Goal: Task Accomplishment & Management: Use online tool/utility

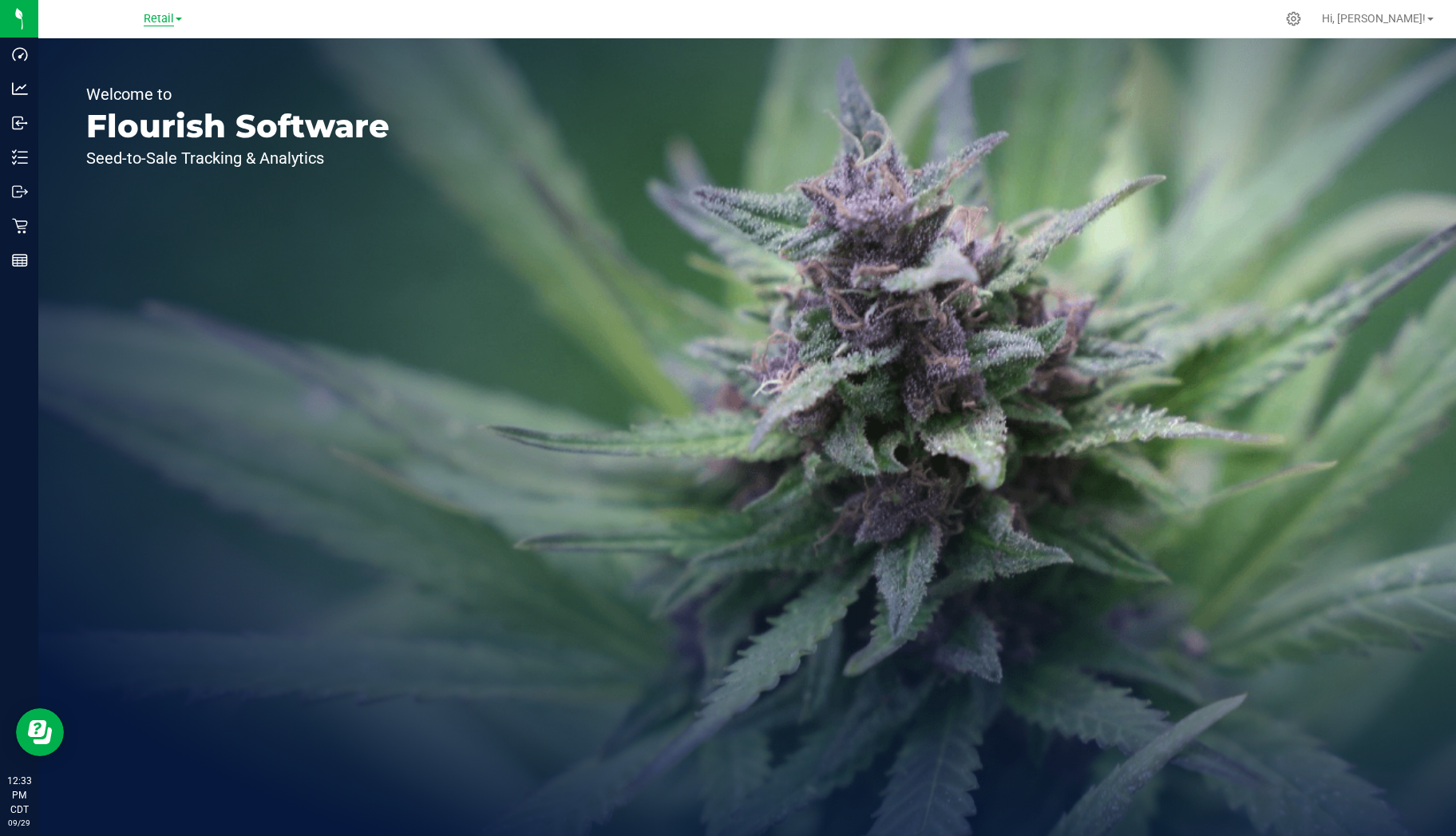
click at [172, 20] on span "Retail" at bounding box center [159, 19] width 30 height 15
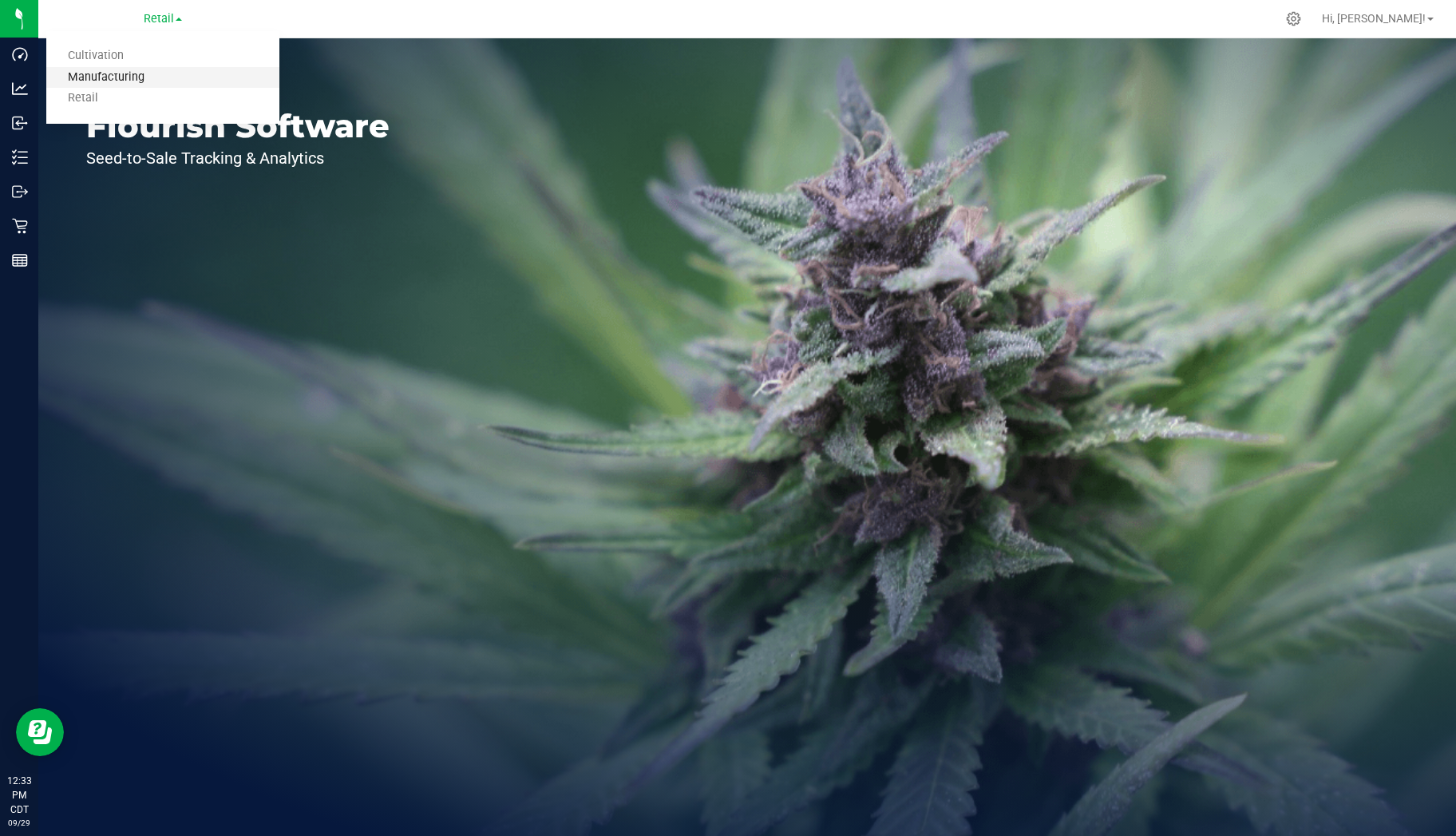
click at [145, 72] on link "Manufacturing" at bounding box center [163, 77] width 233 height 22
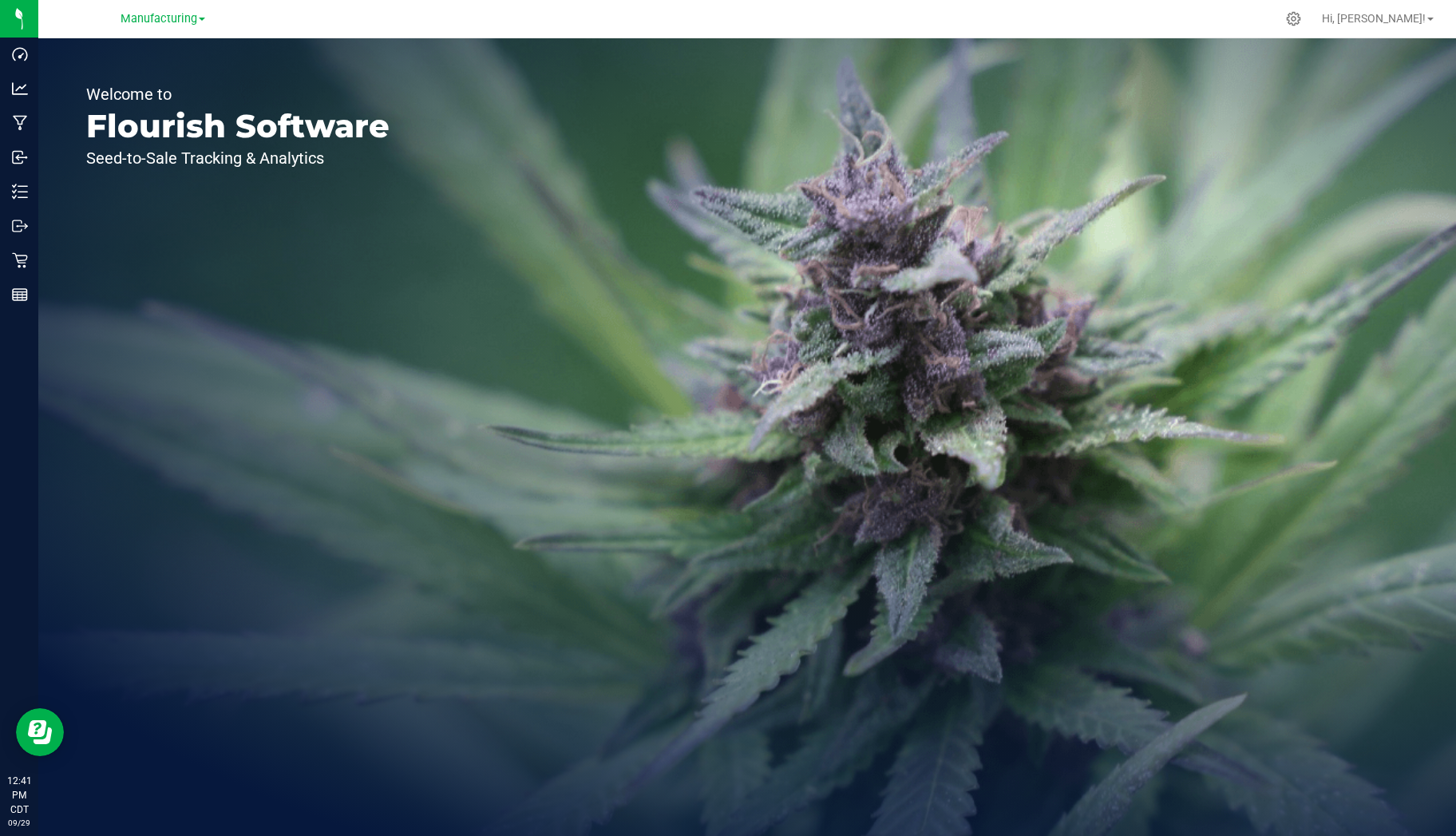
click at [1410, 29] on div "Hi, [PERSON_NAME]!" at bounding box center [1377, 19] width 124 height 28
click at [1413, 20] on span "Hi, [PERSON_NAME]!" at bounding box center [1374, 18] width 104 height 13
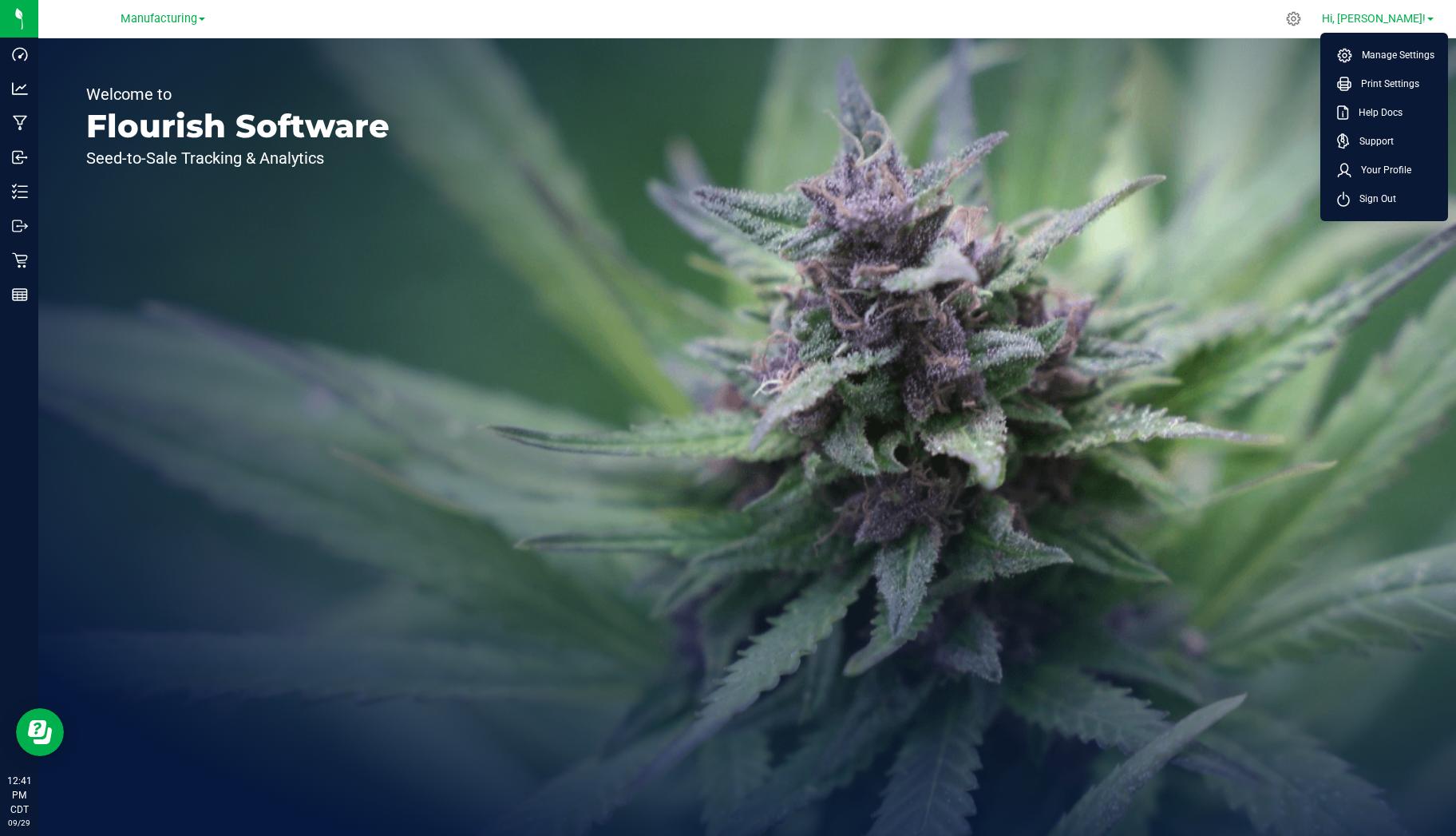
click at [1393, 20] on span "Hi, [PERSON_NAME]!" at bounding box center [1374, 18] width 104 height 13
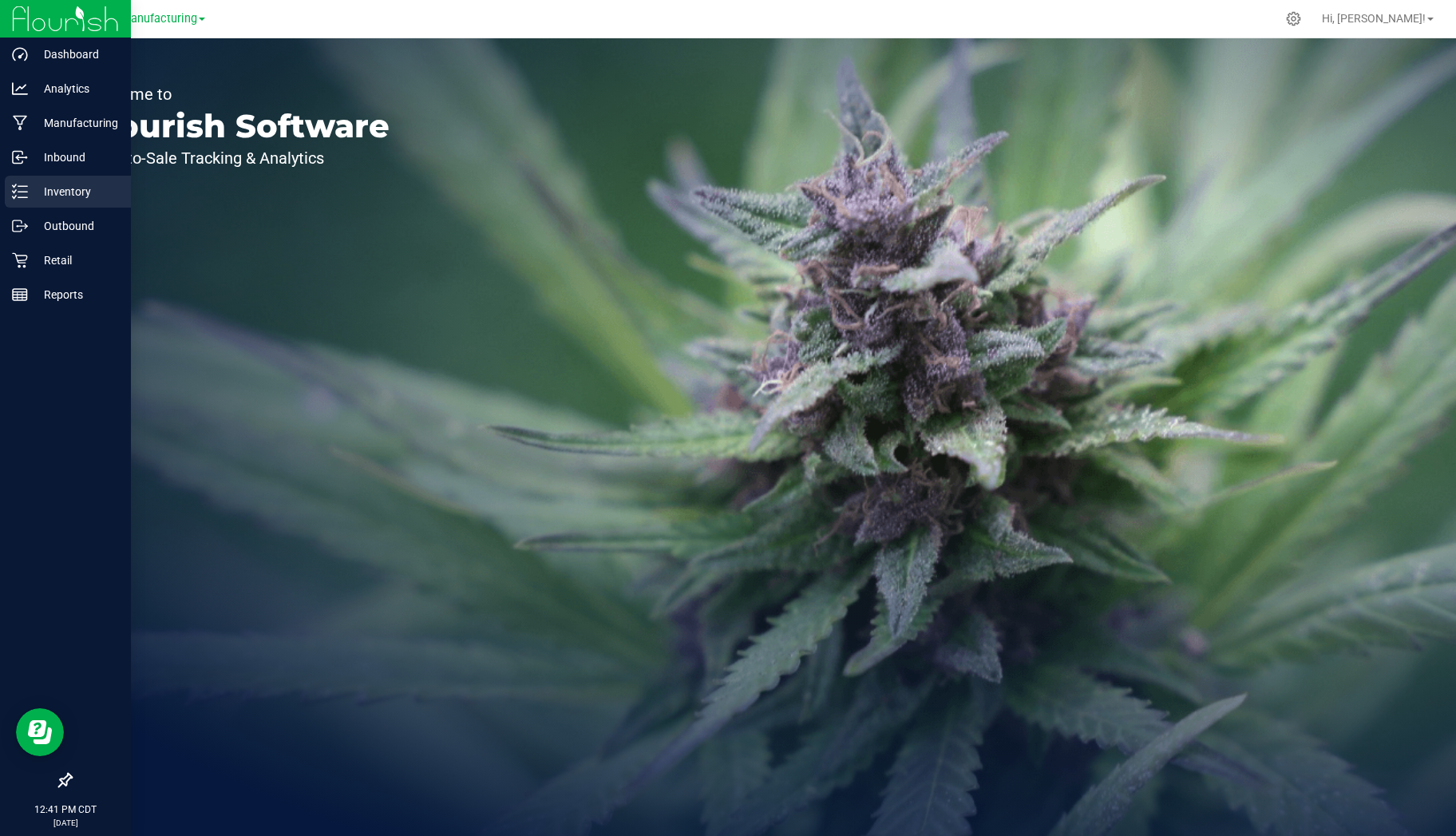
click at [56, 189] on p "Inventory" at bounding box center [76, 192] width 96 height 20
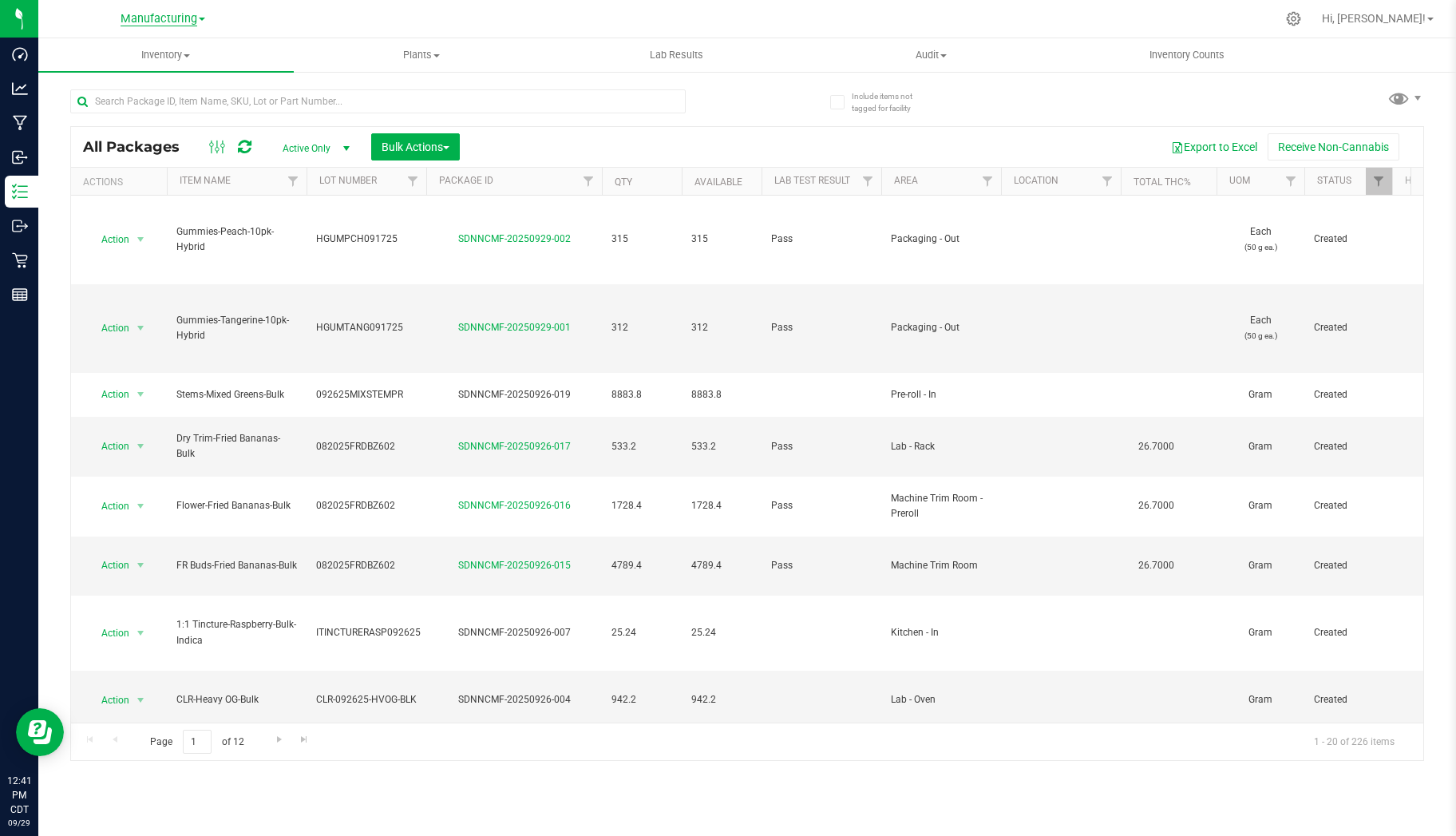
click at [194, 23] on span "Manufacturing" at bounding box center [159, 19] width 76 height 15
click at [177, 61] on link "Cultivation" at bounding box center [163, 56] width 233 height 22
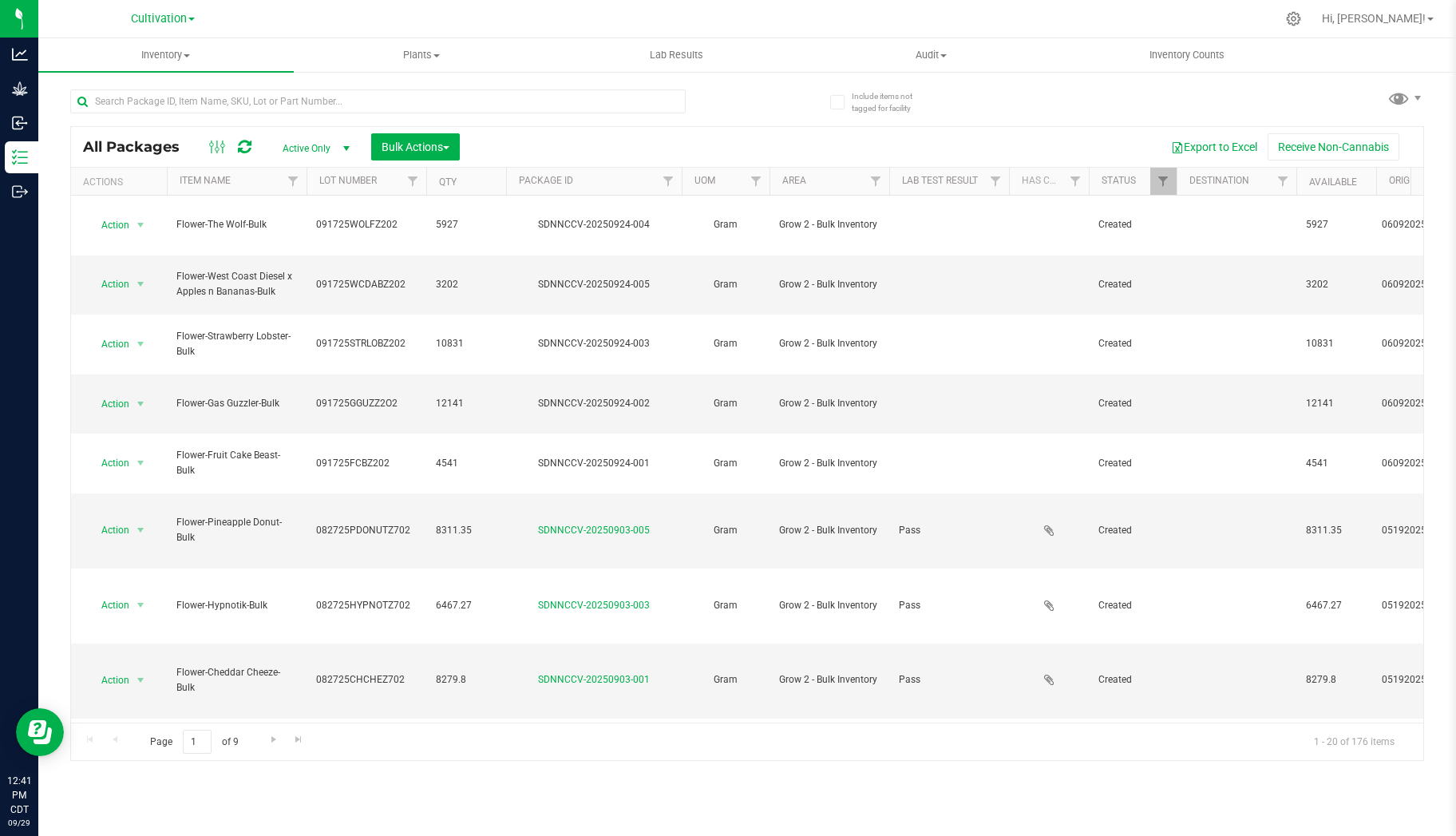
click at [886, 175] on div at bounding box center [889, 181] width 7 height 28
click at [870, 179] on span "Filter" at bounding box center [875, 181] width 13 height 13
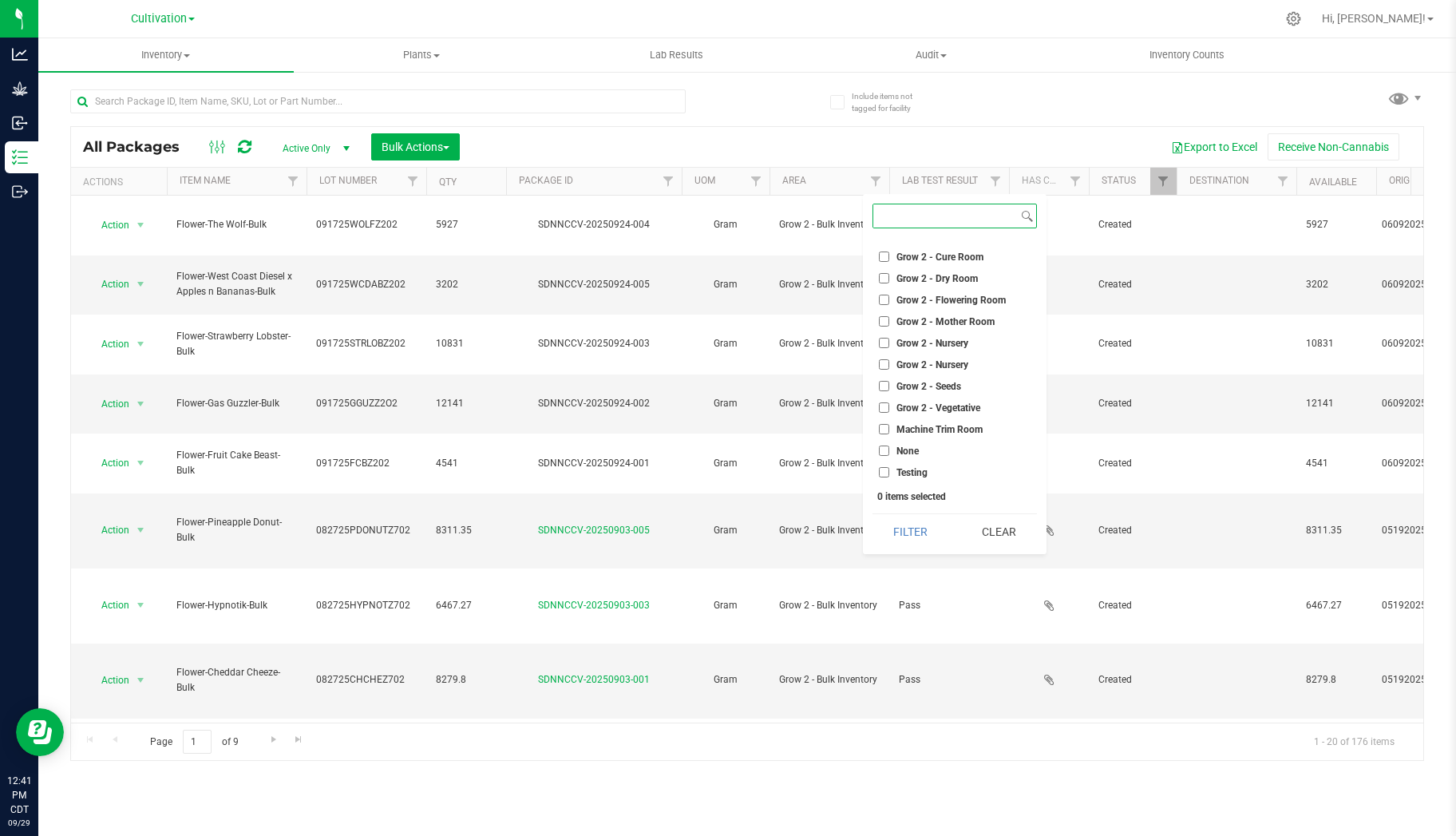
scroll to position [122, 0]
click at [884, 384] on input "Grow 2 - Seeds" at bounding box center [884, 385] width 11 height 11
checkbox input "true"
click at [887, 522] on button "Filter" at bounding box center [911, 532] width 76 height 35
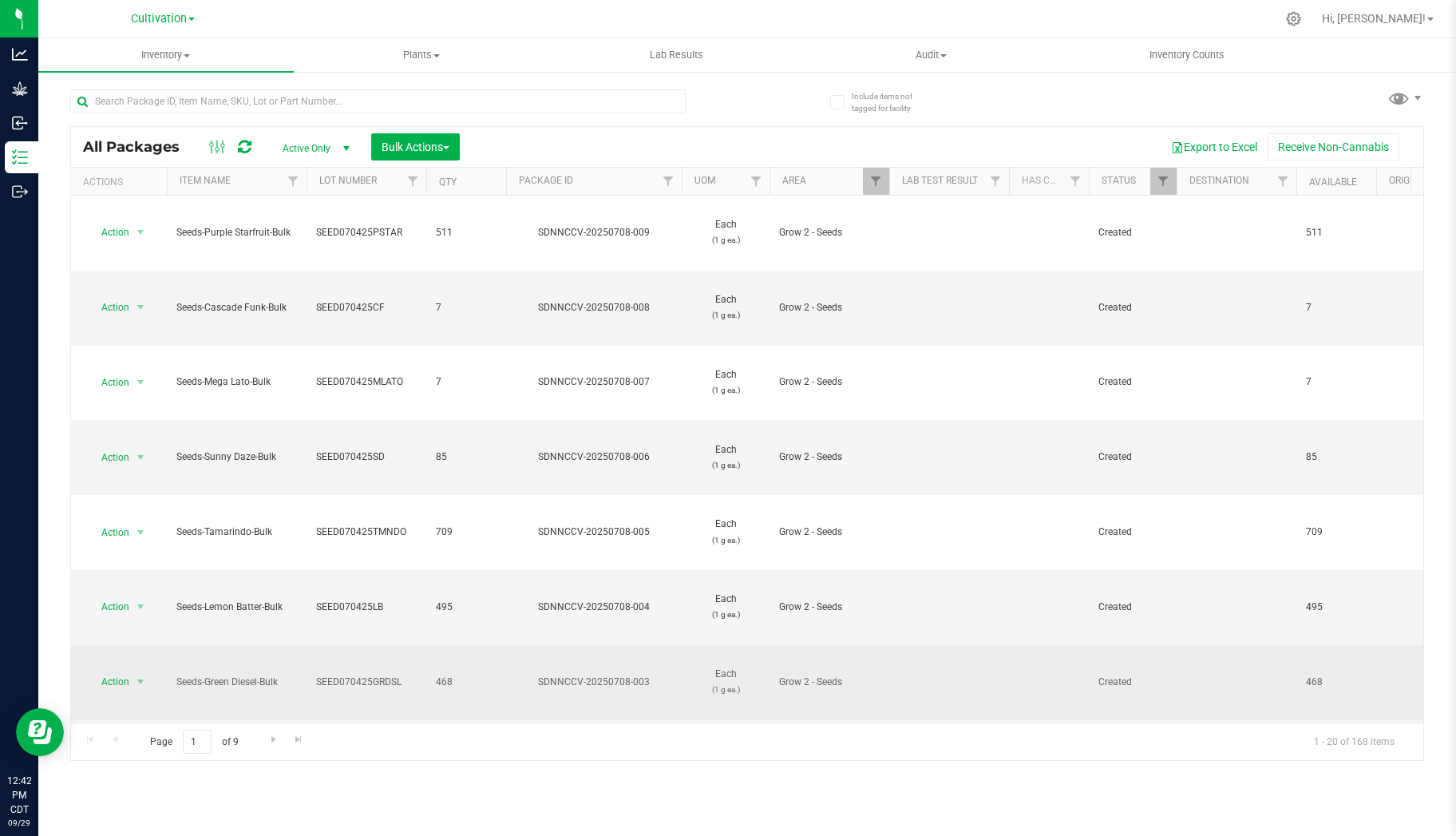
click at [484, 674] on span "468" at bounding box center [466, 681] width 61 height 15
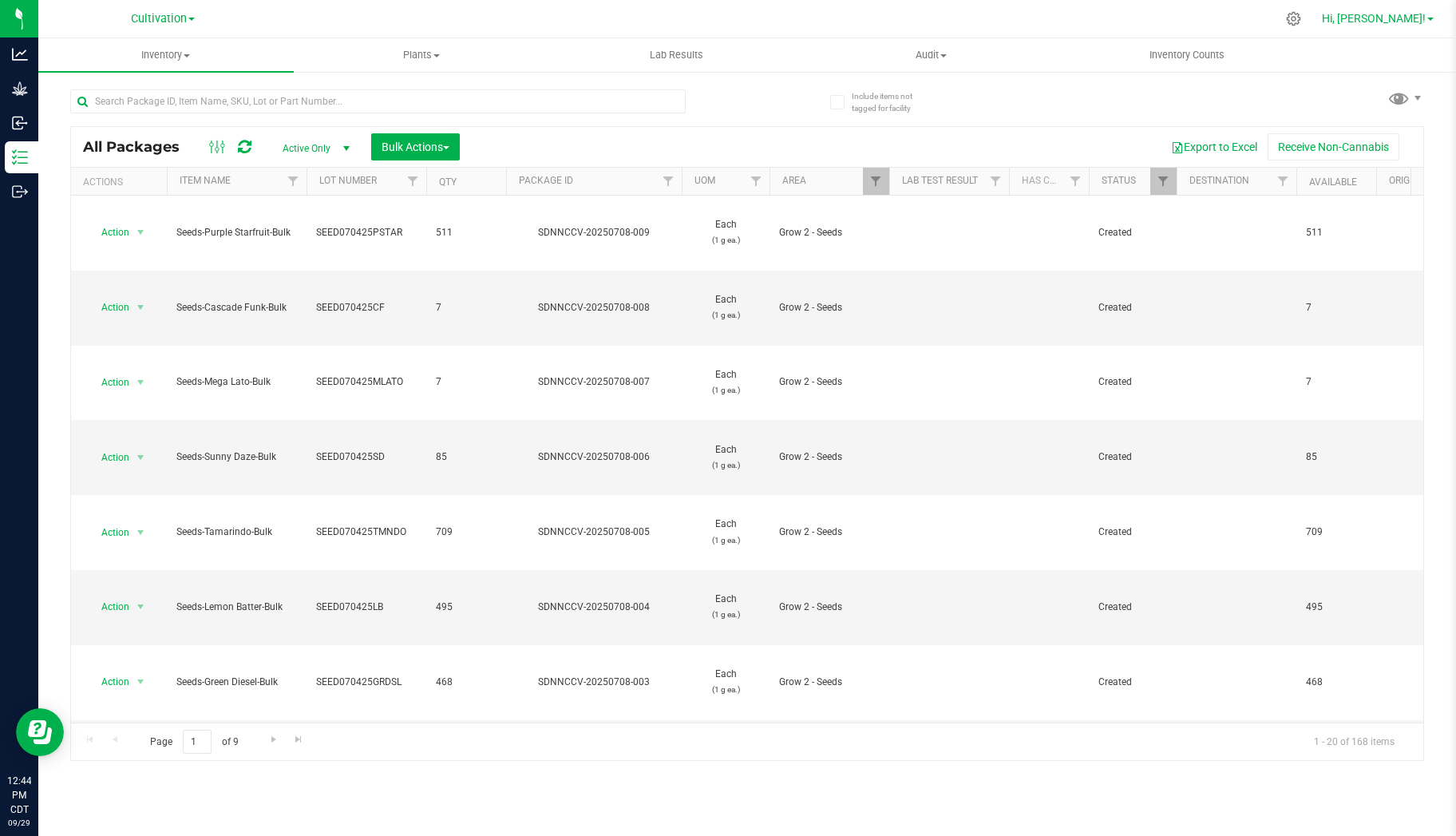
click at [1419, 20] on span "Hi, [PERSON_NAME]!" at bounding box center [1374, 18] width 104 height 13
